Goal: Transaction & Acquisition: Purchase product/service

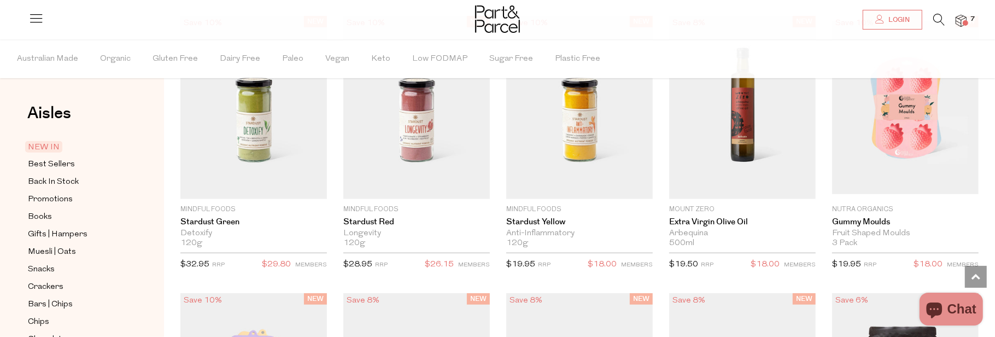
click at [962, 17] on img at bounding box center [960, 21] width 11 height 13
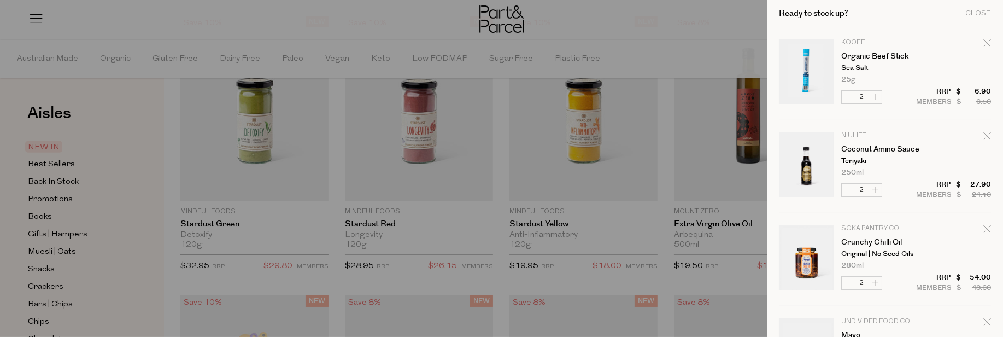
click at [660, 28] on div at bounding box center [501, 168] width 1003 height 337
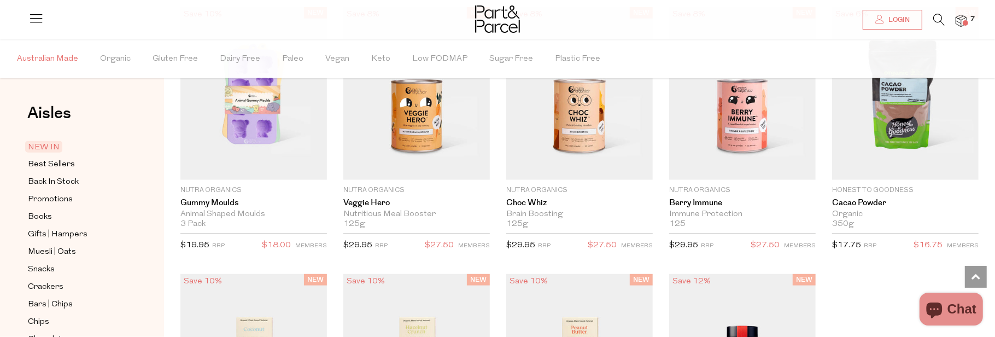
scroll to position [1148, 0]
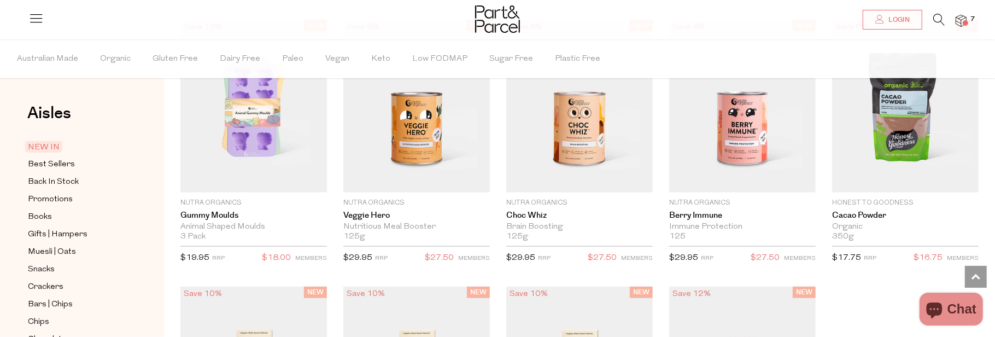
click at [37, 20] on icon at bounding box center [35, 17] width 15 height 15
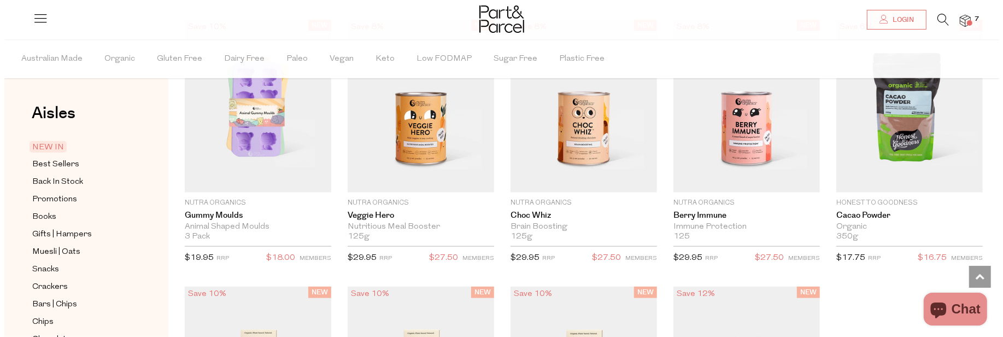
scroll to position [1150, 0]
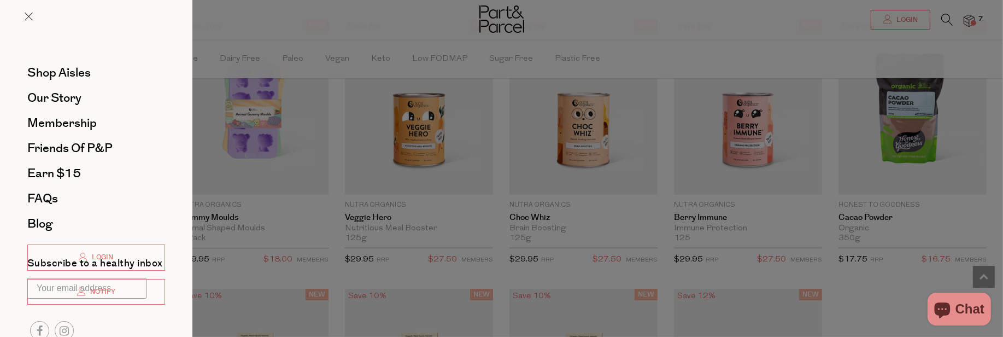
click at [679, 58] on div at bounding box center [501, 168] width 1003 height 337
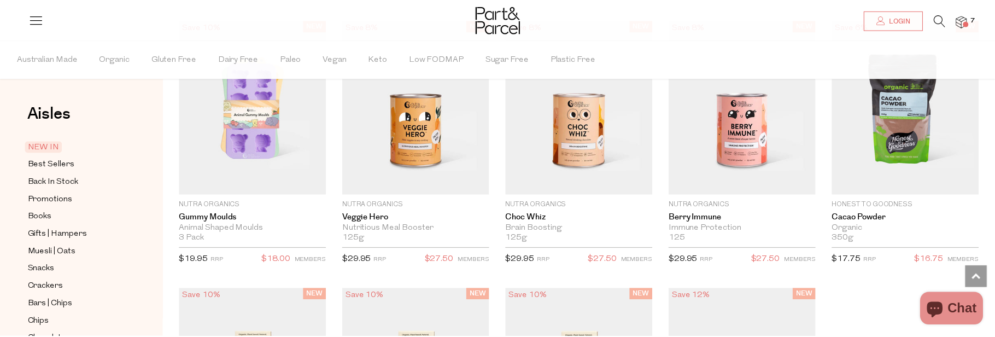
scroll to position [1148, 0]
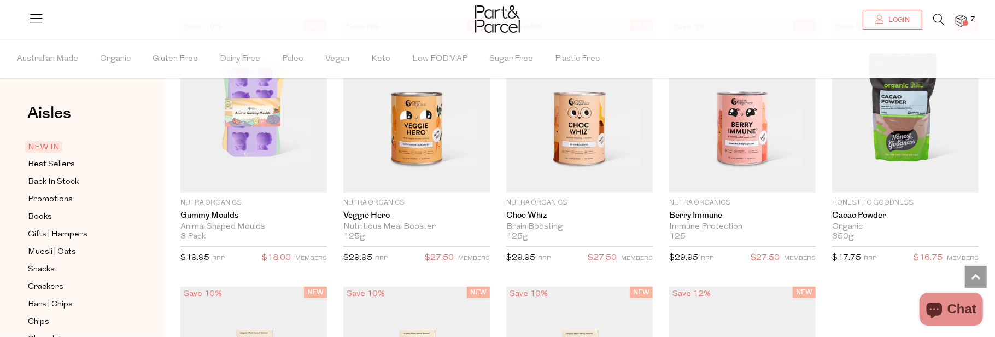
click at [935, 20] on icon at bounding box center [938, 20] width 11 height 12
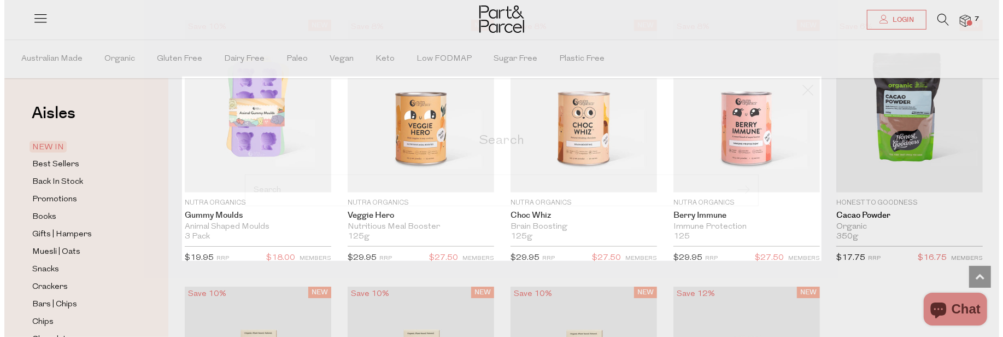
scroll to position [1150, 0]
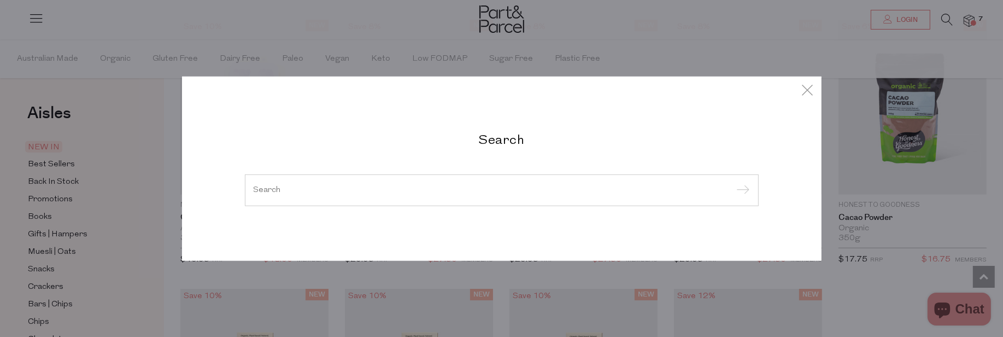
click at [523, 193] on input "search" at bounding box center [502, 190] width 496 height 8
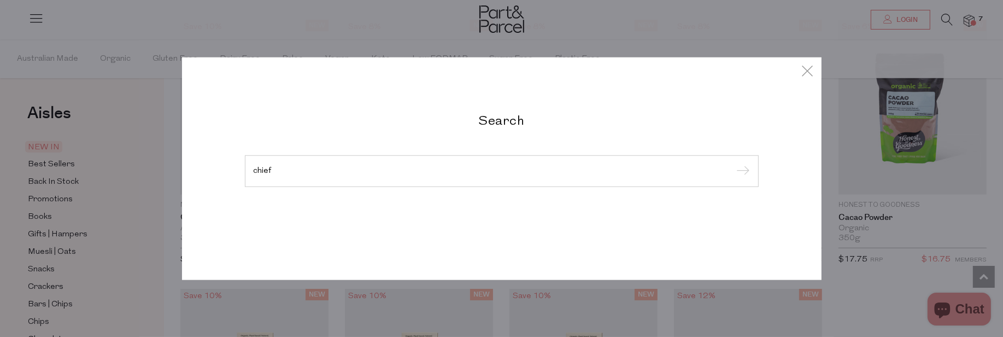
type input "chief"
click at [733, 163] on input "submit" at bounding box center [741, 171] width 16 height 16
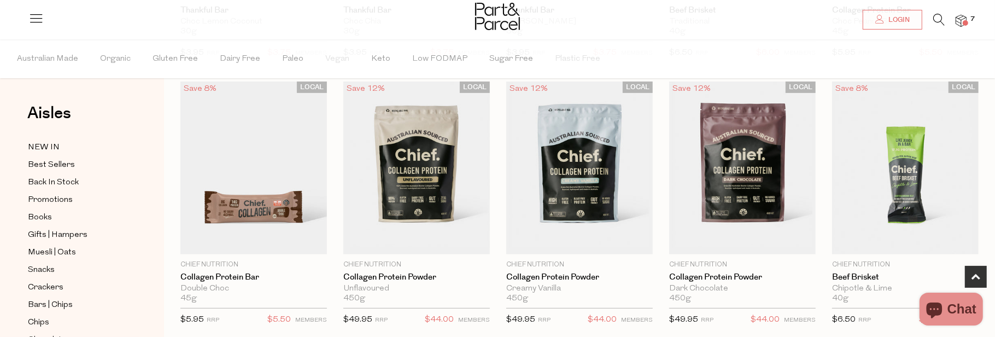
scroll to position [328, 0]
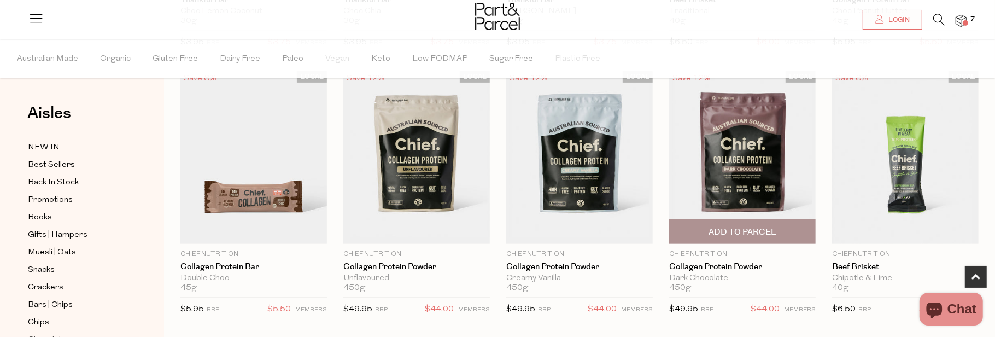
click at [738, 175] on img at bounding box center [742, 157] width 146 height 173
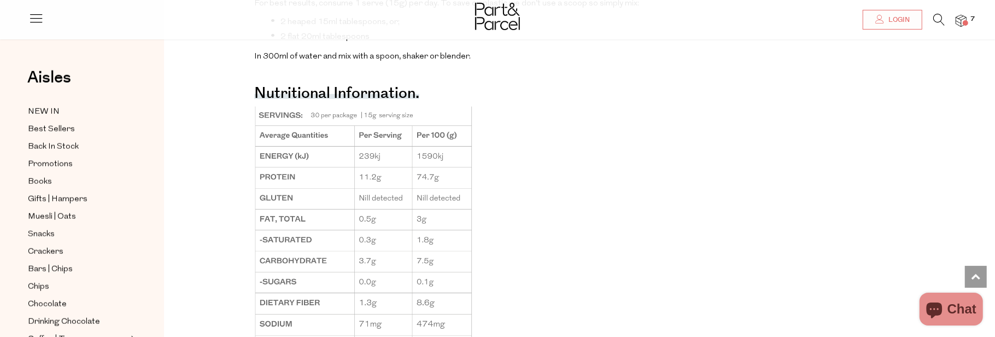
scroll to position [984, 0]
